Goal: Task Accomplishment & Management: Complete application form

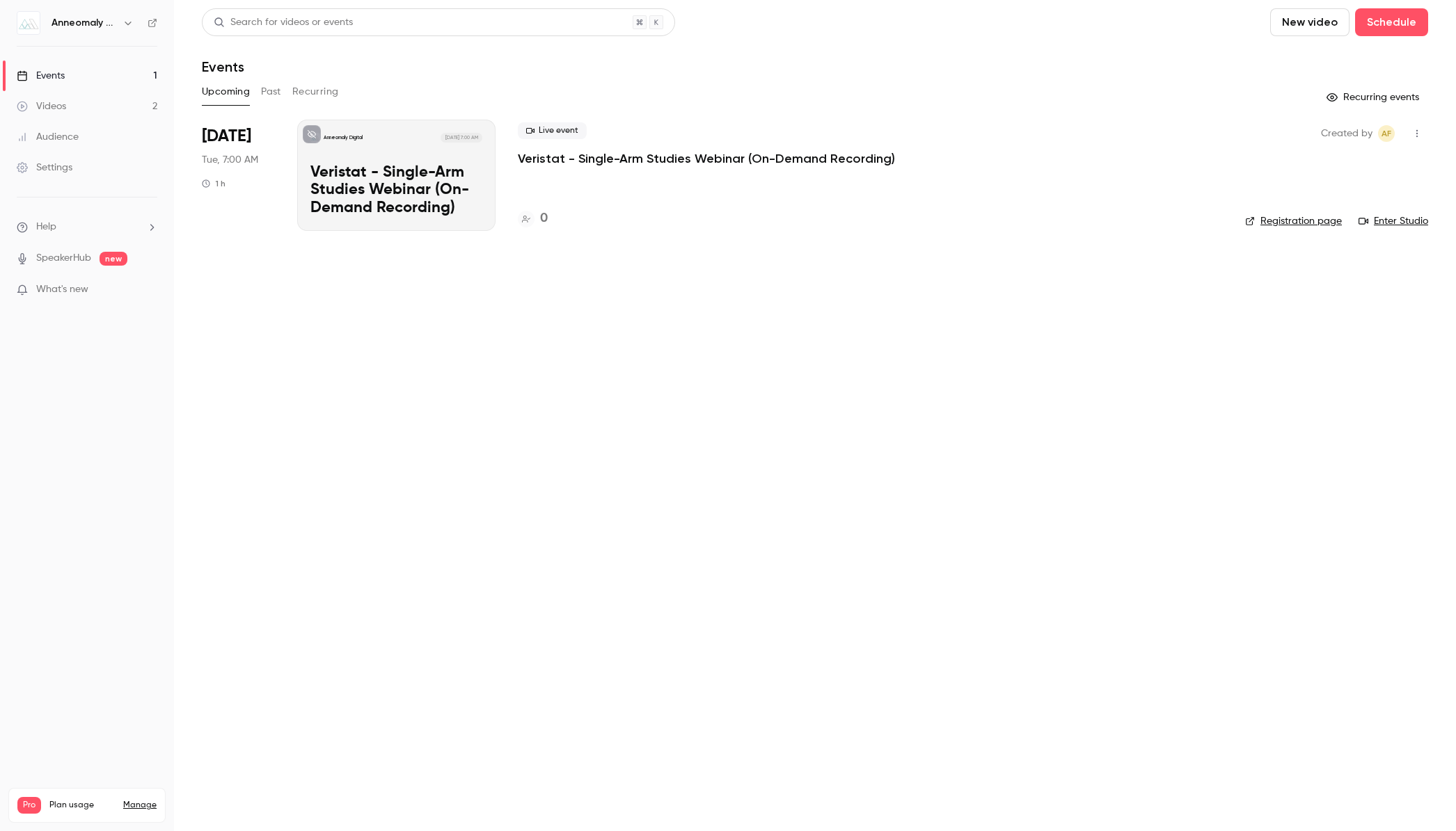
click at [249, 276] on main "Search for videos or events New video Schedule Events Upcoming Past Recurring R…" at bounding box center [815, 415] width 1282 height 831
click at [234, 95] on button "Upcoming" at bounding box center [226, 91] width 48 height 22
click at [218, 158] on span "Tue, 7:00 AM" at bounding box center [230, 159] width 57 height 14
click at [227, 139] on span "[DATE]" at bounding box center [227, 136] width 49 height 22
click at [266, 94] on button "Past" at bounding box center [271, 91] width 20 height 22
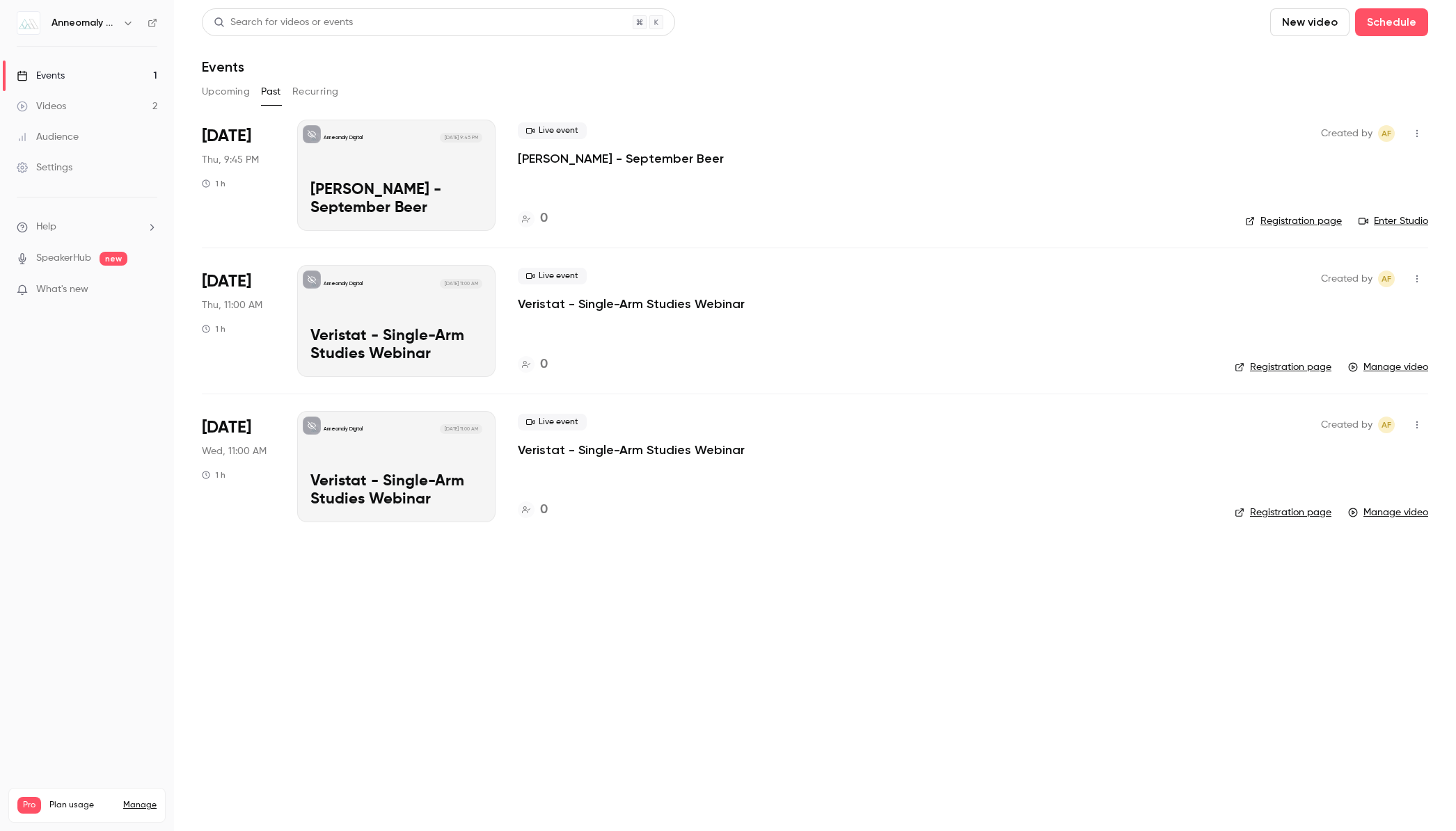
click at [1117, 186] on div "Live event [PERSON_NAME] - September Beer 0" at bounding box center [870, 176] width 705 height 112
click at [919, 187] on div "Live event [PERSON_NAME] - September Beer 0" at bounding box center [870, 176] width 705 height 112
click at [1424, 130] on button "button" at bounding box center [1417, 133] width 22 height 22
click at [590, 158] on div at bounding box center [728, 415] width 1456 height 831
click at [550, 157] on p "[PERSON_NAME] - September Beer" at bounding box center [620, 158] width 206 height 16
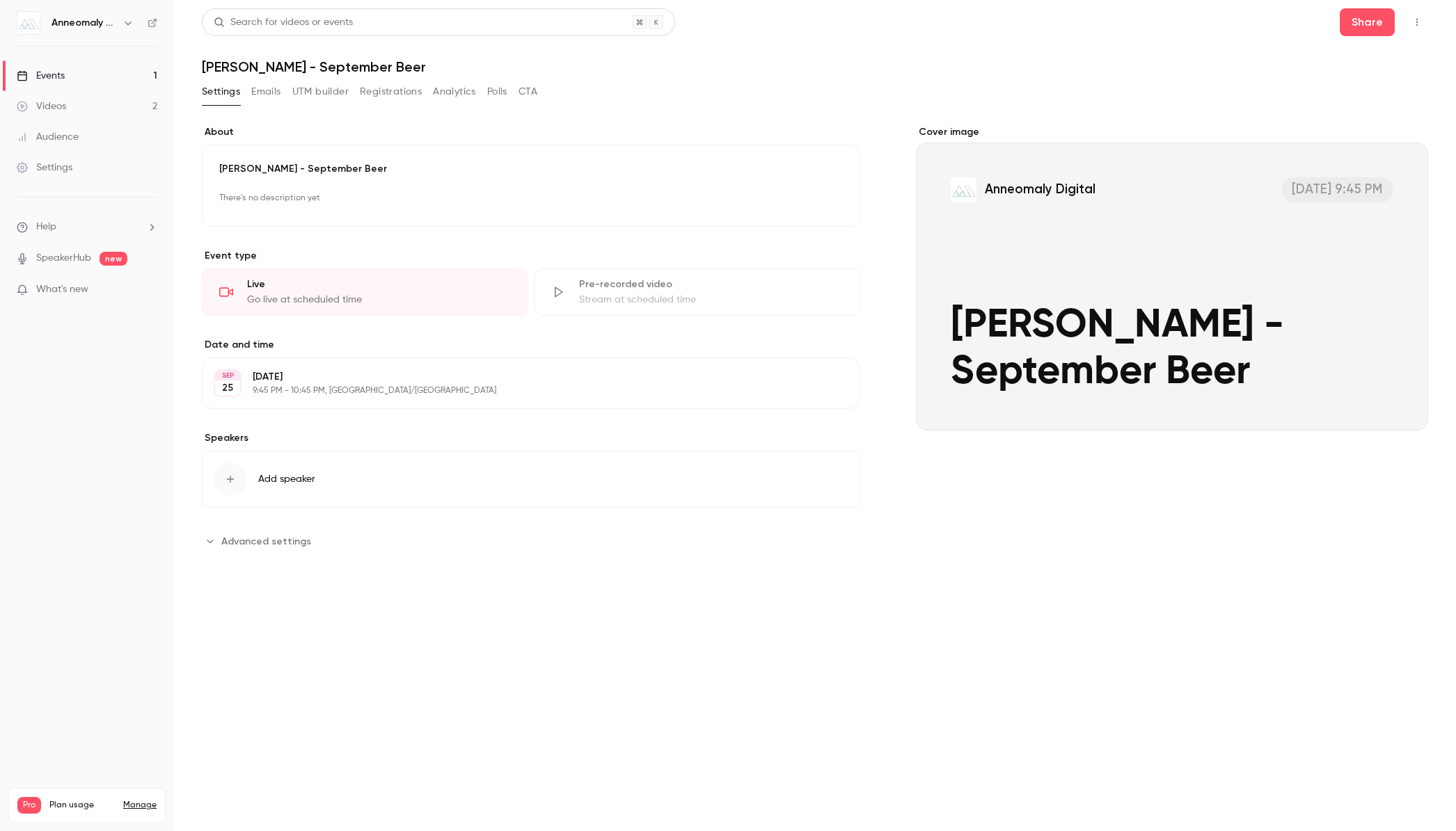
click at [1413, 22] on icon "button" at bounding box center [1417, 22] width 11 height 10
click at [1375, 83] on li "Enter Studio" at bounding box center [1352, 94] width 150 height 37
click at [1011, 356] on div "Cover image" at bounding box center [1172, 278] width 512 height 305
click at [0, 0] on input "Anneomaly Digital [DATE] 9:45 PM [PERSON_NAME] - September Beer" at bounding box center [0, 0] width 0 height 0
click at [258, 64] on h1 "[PERSON_NAME] - September Beer" at bounding box center [815, 67] width 1226 height 16
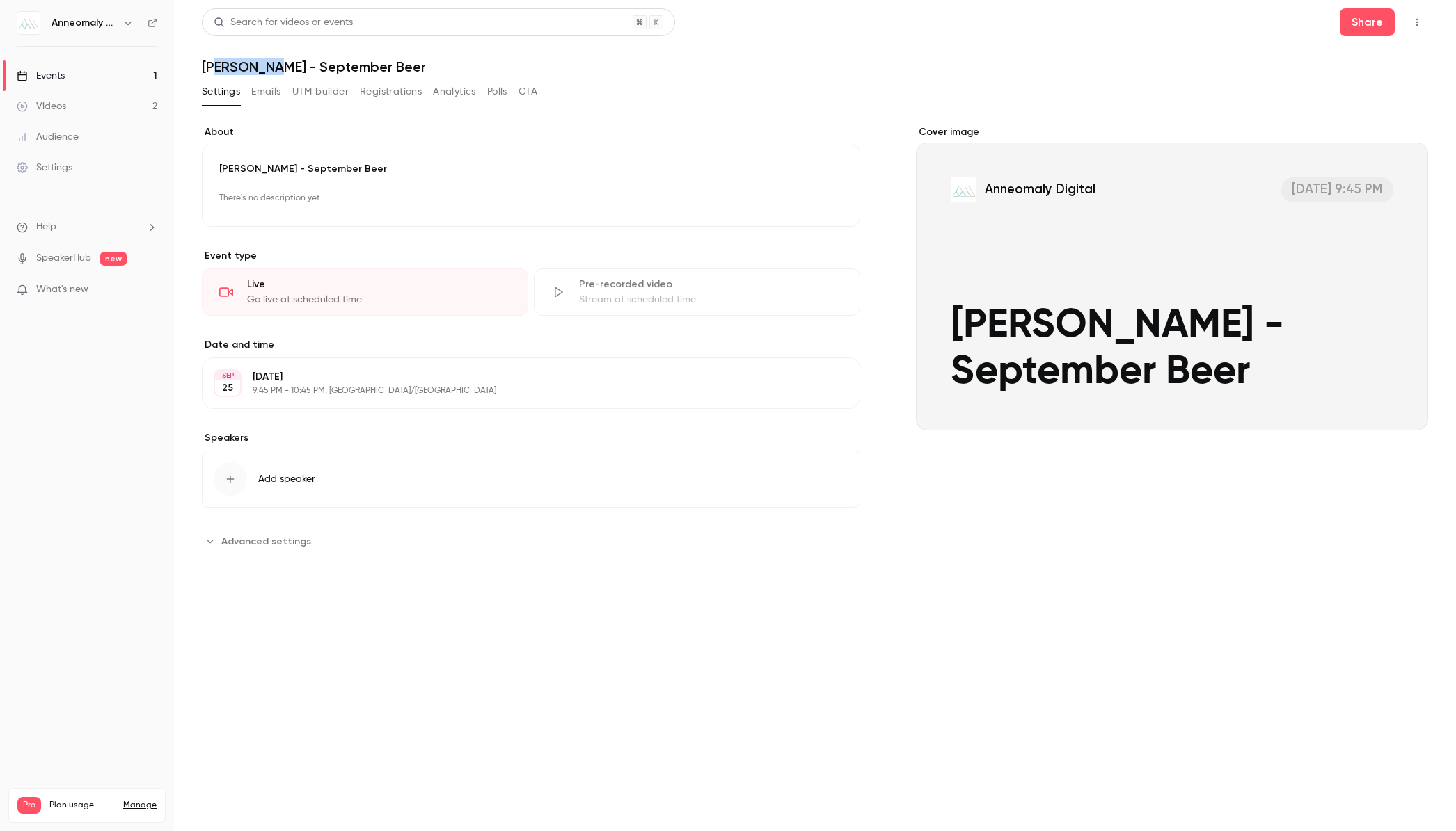
click at [258, 64] on h1 "[PERSON_NAME] - September Beer" at bounding box center [815, 67] width 1226 height 16
copy div "[PERSON_NAME] - September Beer Settings Emails UTM builder Registrations Analyt…"
click at [595, 43] on header "Search for videos or events Share [PERSON_NAME] - September Beer" at bounding box center [815, 41] width 1226 height 67
click at [60, 103] on div "Videos" at bounding box center [41, 106] width 49 height 14
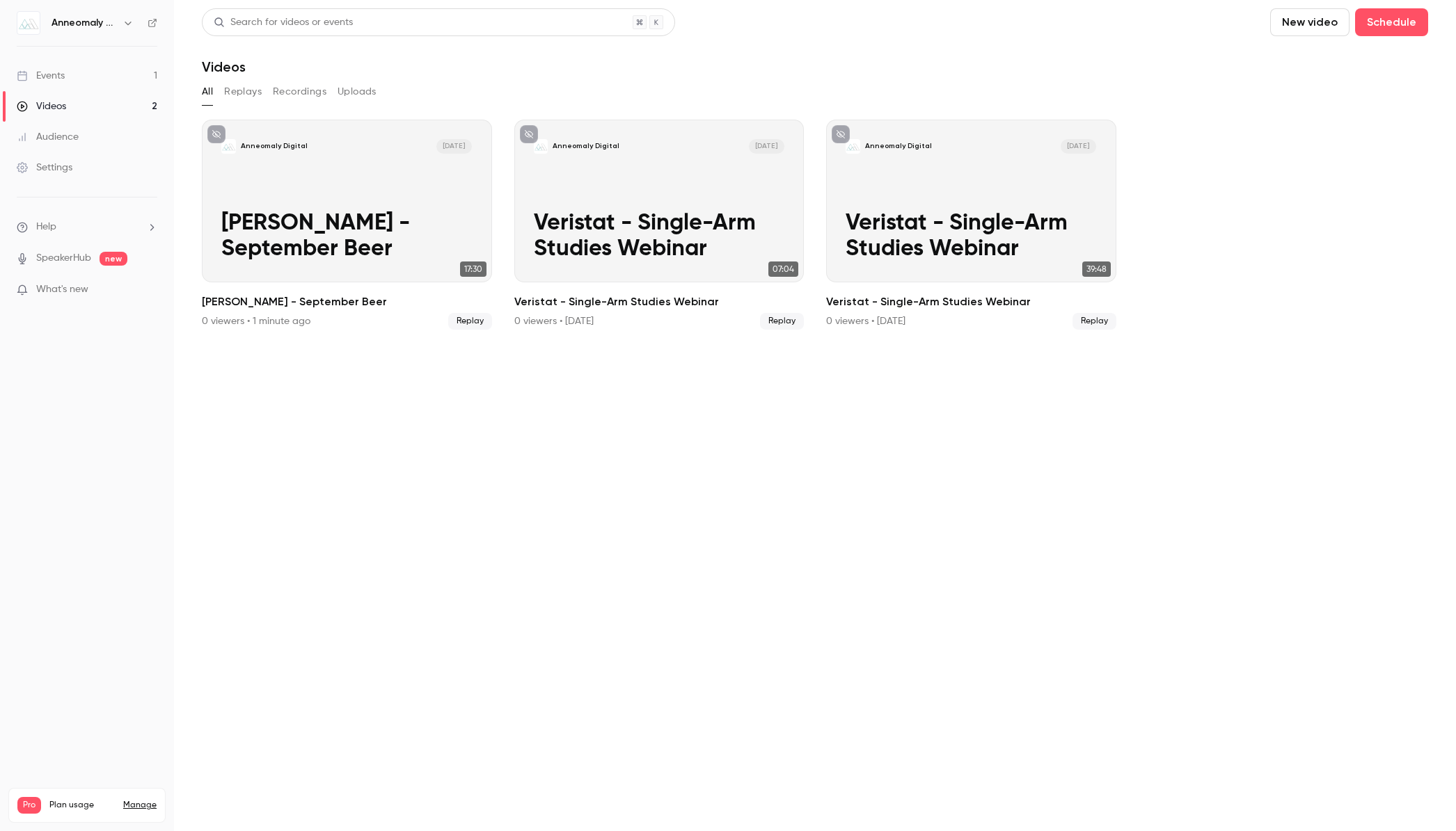
click at [1318, 19] on button "New video" at bounding box center [1310, 22] width 80 height 27
click at [1395, 22] on div at bounding box center [728, 415] width 1456 height 831
click at [1379, 24] on button "Schedule" at bounding box center [1392, 22] width 73 height 27
click at [1396, 25] on div at bounding box center [728, 415] width 1456 height 831
click at [1396, 25] on button "Schedule" at bounding box center [1392, 22] width 73 height 27
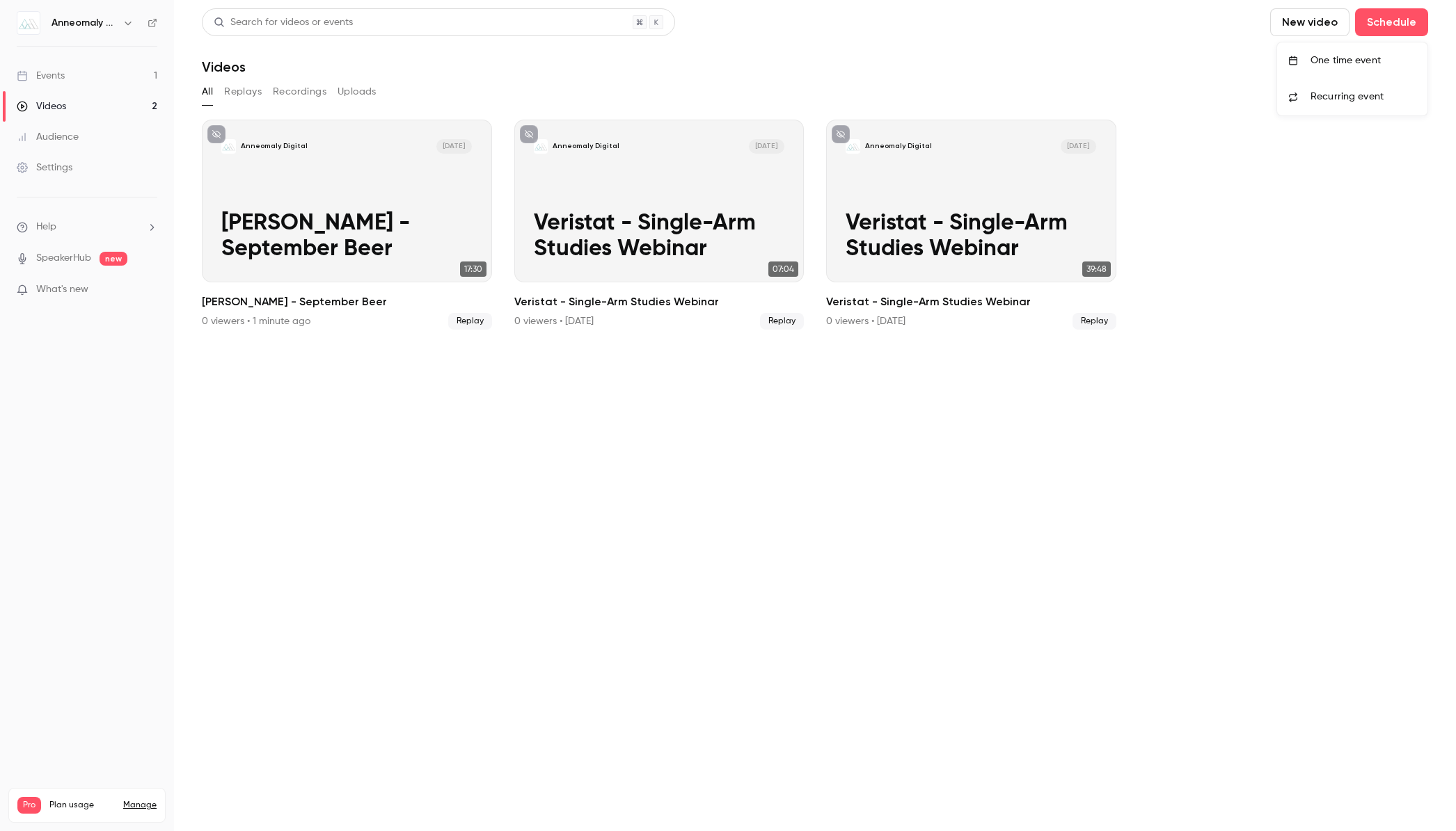
click at [1331, 62] on div "One time event" at bounding box center [1364, 60] width 106 height 14
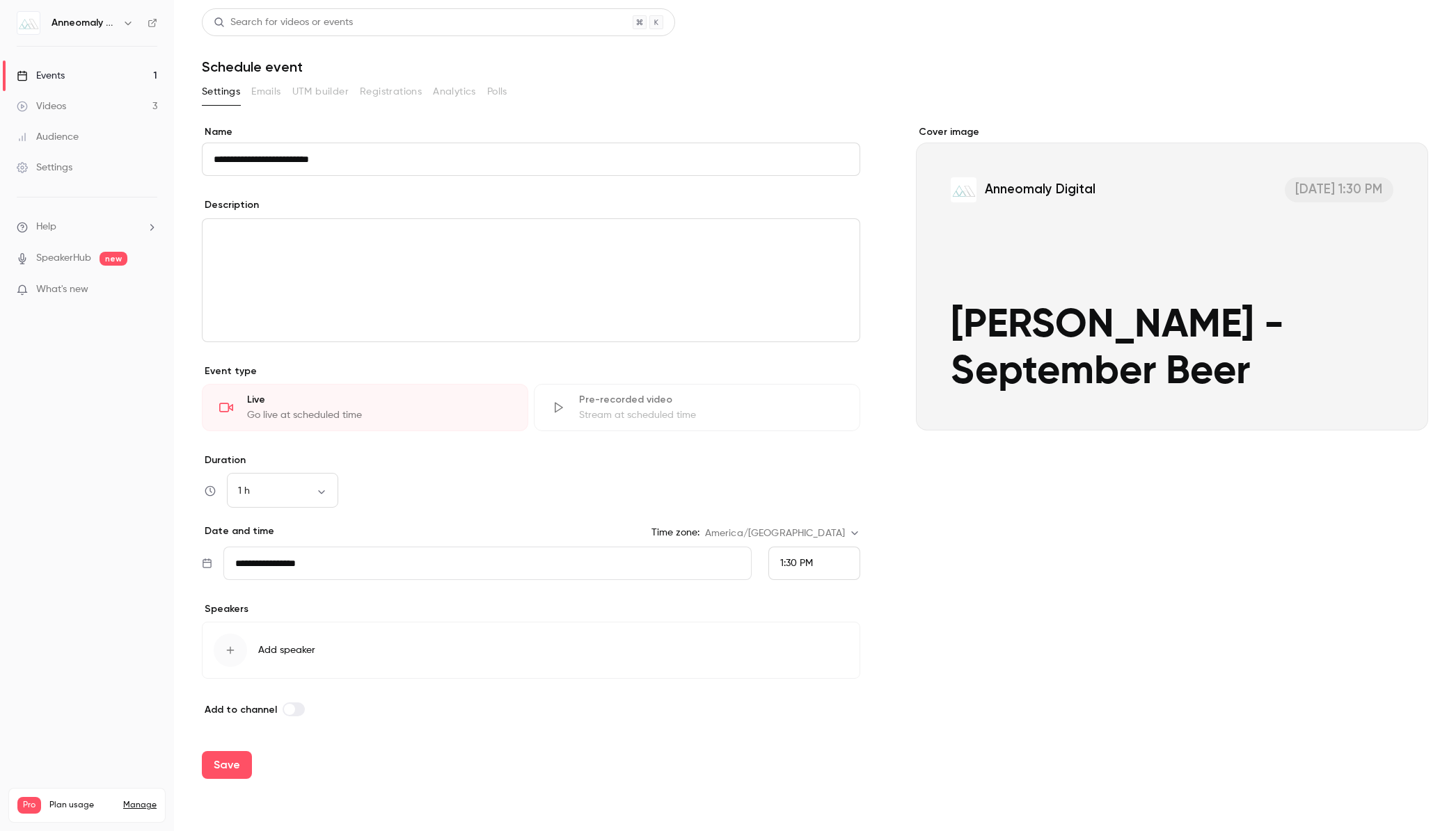
click at [275, 157] on input "**********" at bounding box center [531, 159] width 658 height 34
drag, startPoint x: 275, startPoint y: 157, endPoint x: 371, endPoint y: 157, distance: 96.0
click at [369, 157] on input "**********" at bounding box center [531, 159] width 658 height 34
click at [371, 157] on input "**********" at bounding box center [531, 159] width 658 height 34
drag, startPoint x: 347, startPoint y: 158, endPoint x: 519, endPoint y: 158, distance: 172.0
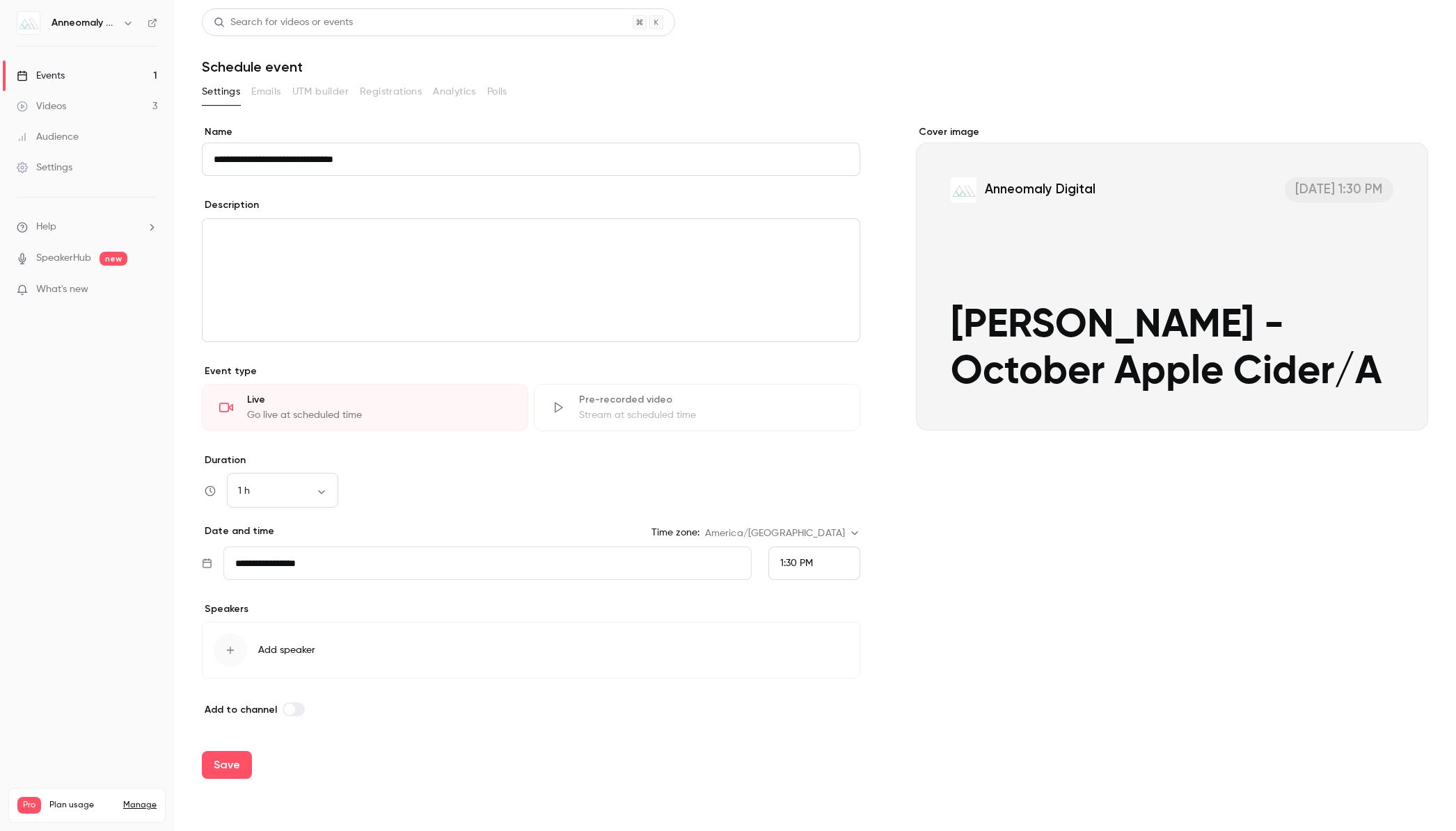
click at [519, 158] on input "**********" at bounding box center [531, 159] width 658 height 34
type input "**********"
click at [501, 261] on div "editor" at bounding box center [530, 281] width 657 height 123
click at [460, 487] on div "1 h ** ​" at bounding box center [531, 491] width 658 height 34
click at [396, 562] on input "**********" at bounding box center [487, 563] width 529 height 34
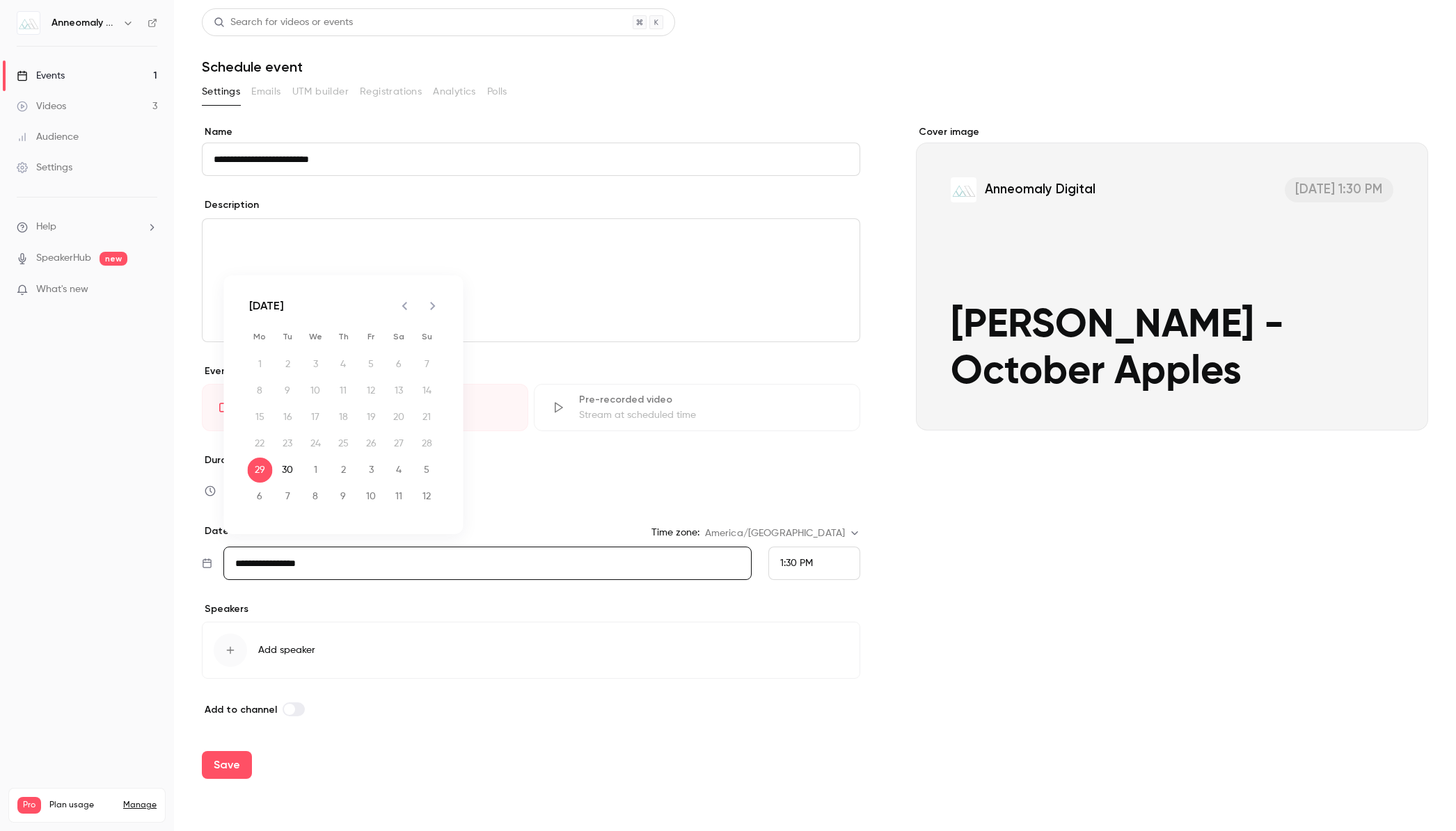
click at [433, 303] on icon "Next month" at bounding box center [433, 306] width 16 height 16
click at [263, 442] on button "20" at bounding box center [260, 443] width 25 height 25
type input "**********"
click at [1172, 517] on div "Cover image Anneomaly Digital [DATE] 1:30 PM [PERSON_NAME] - October Apples" at bounding box center [1172, 421] width 512 height 592
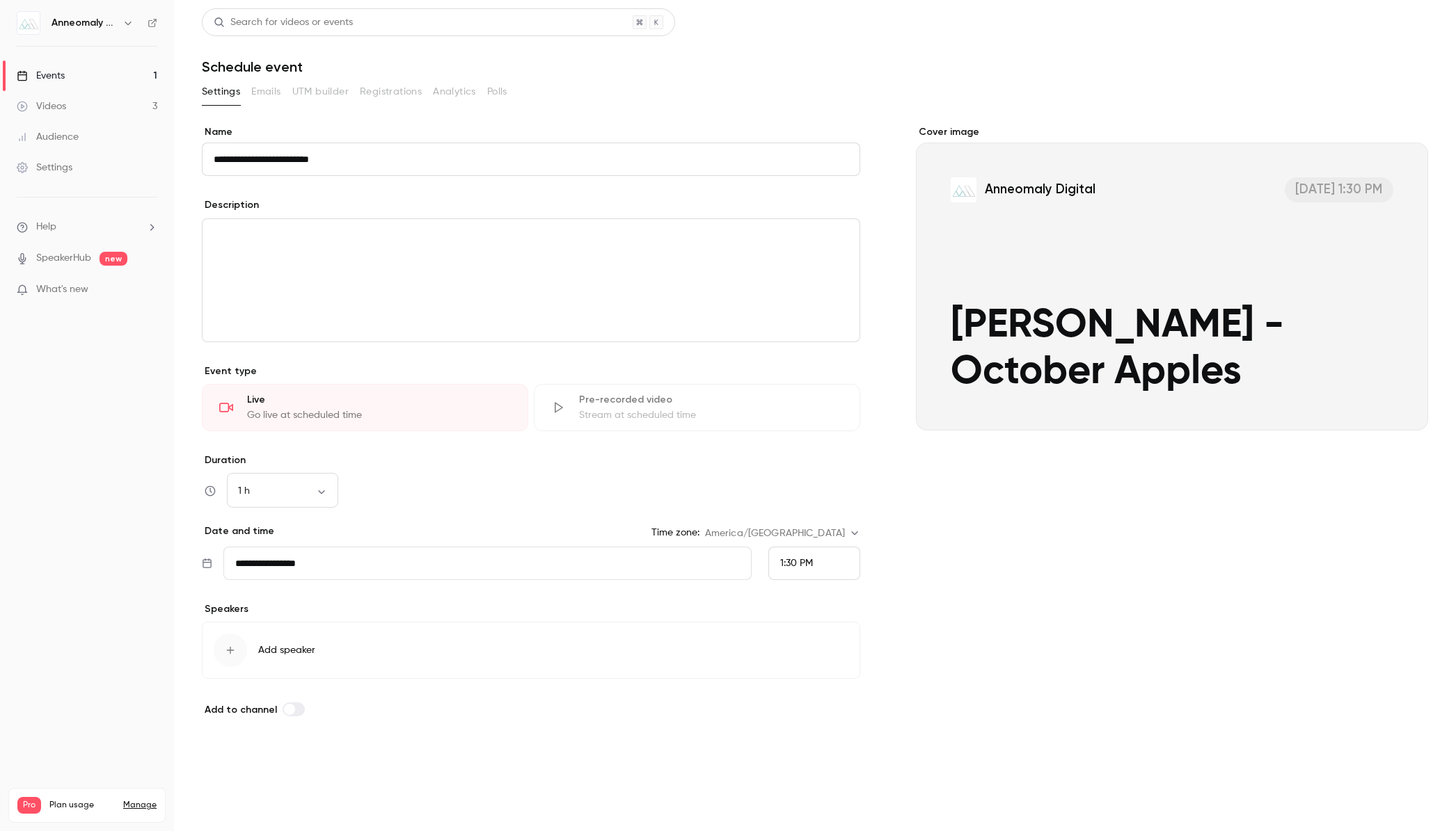
click at [219, 767] on button "Save" at bounding box center [227, 765] width 50 height 27
type input "**********"
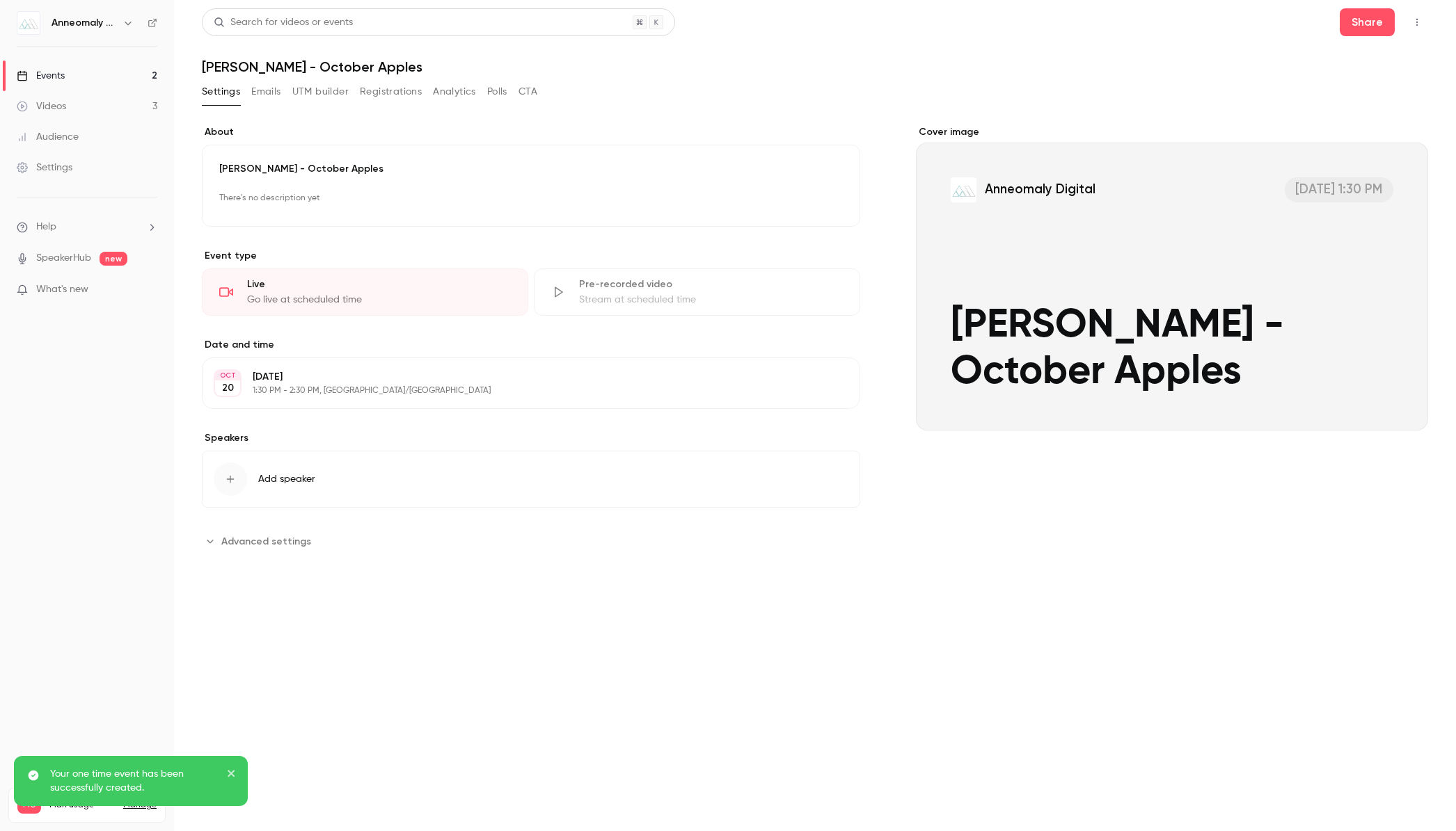
click at [1417, 19] on icon "button" at bounding box center [1418, 23] width 2 height 7
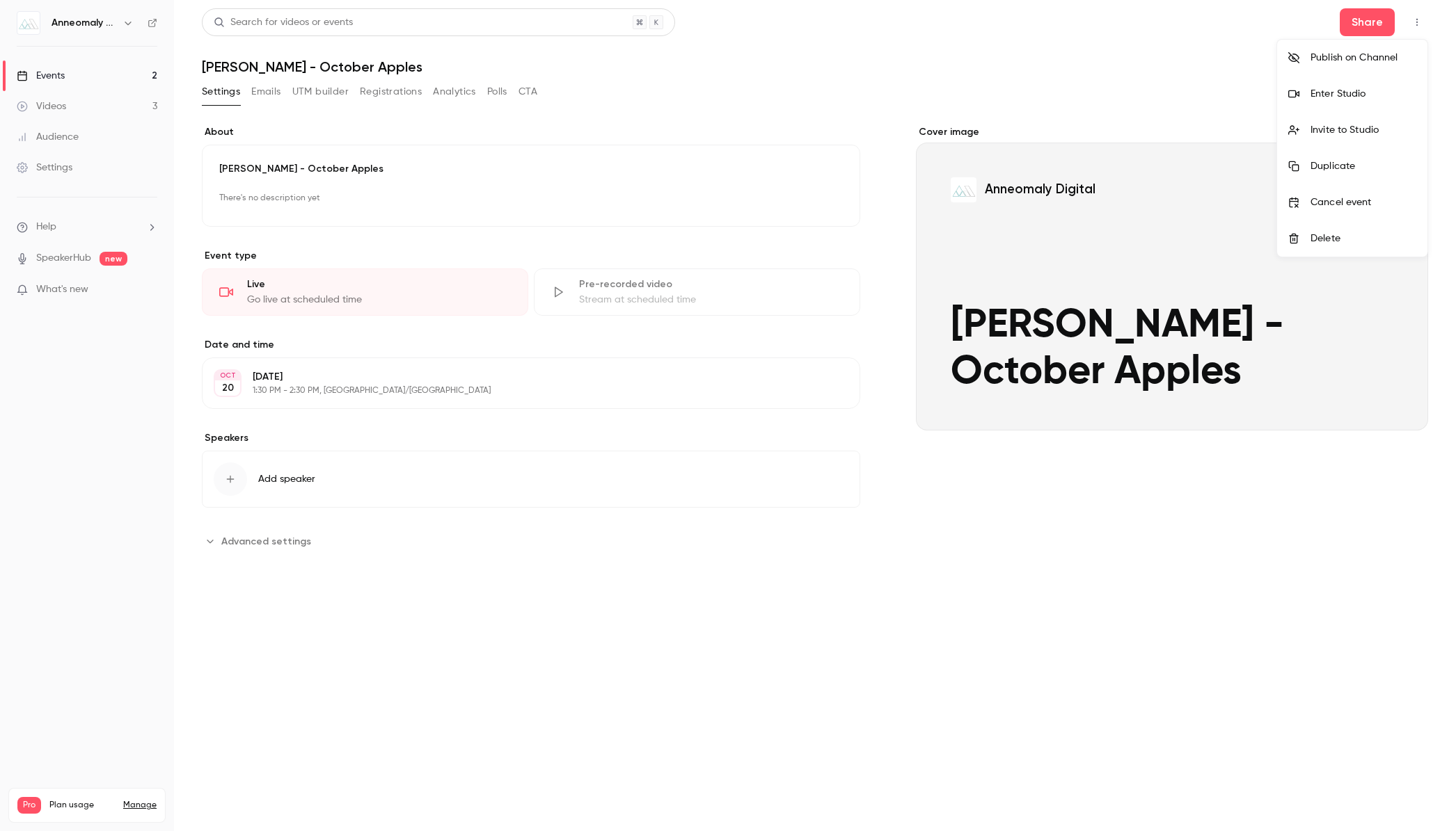
click at [1411, 19] on div at bounding box center [728, 415] width 1456 height 831
click at [1411, 19] on icon "button" at bounding box center [1417, 22] width 11 height 10
click at [1339, 130] on div "Invite to Studio" at bounding box center [1364, 130] width 106 height 14
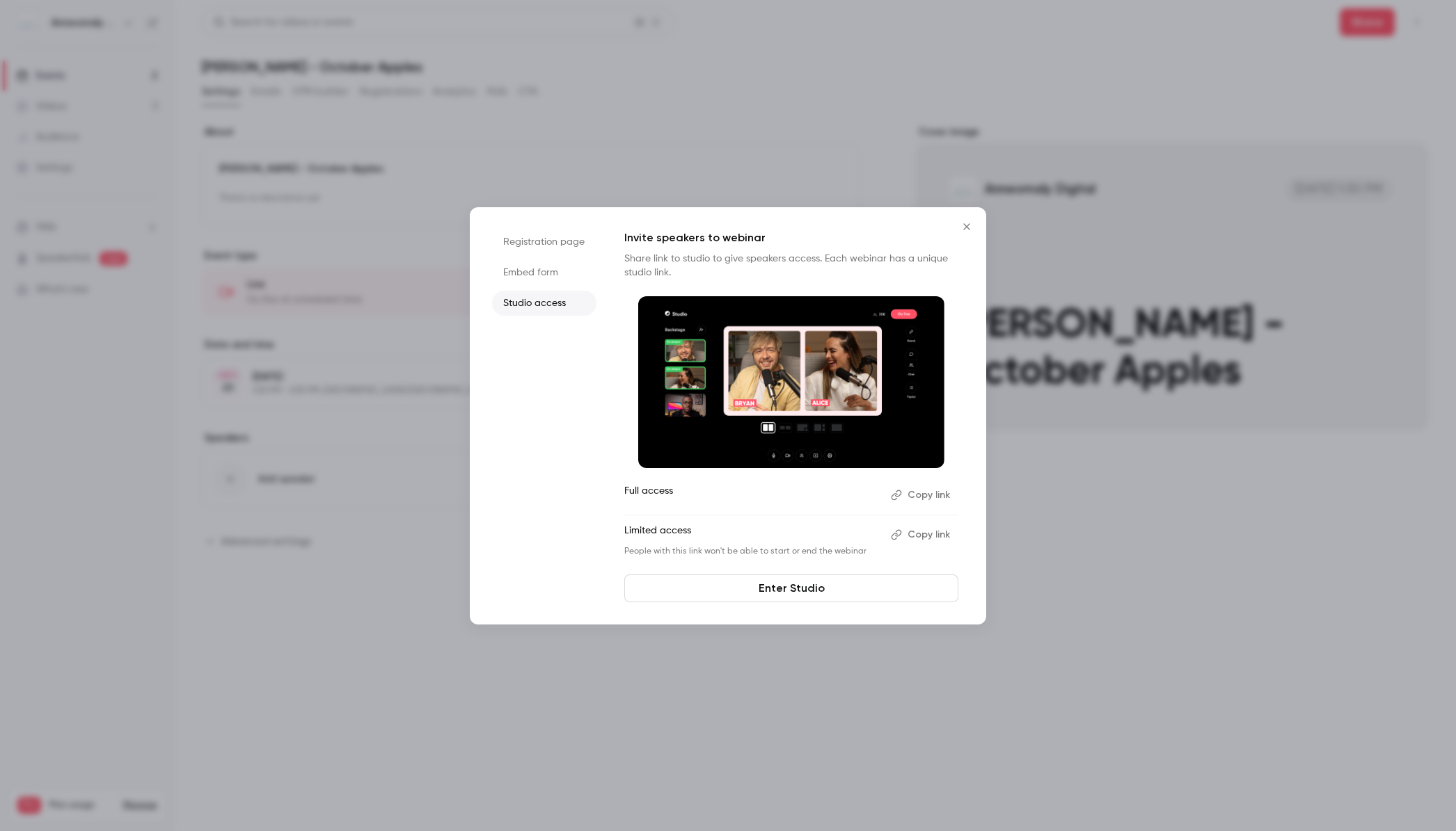
click at [926, 533] on button "Copy link" at bounding box center [922, 535] width 73 height 22
click at [970, 226] on icon "Close" at bounding box center [967, 227] width 16 height 11
